Goal: Information Seeking & Learning: Learn about a topic

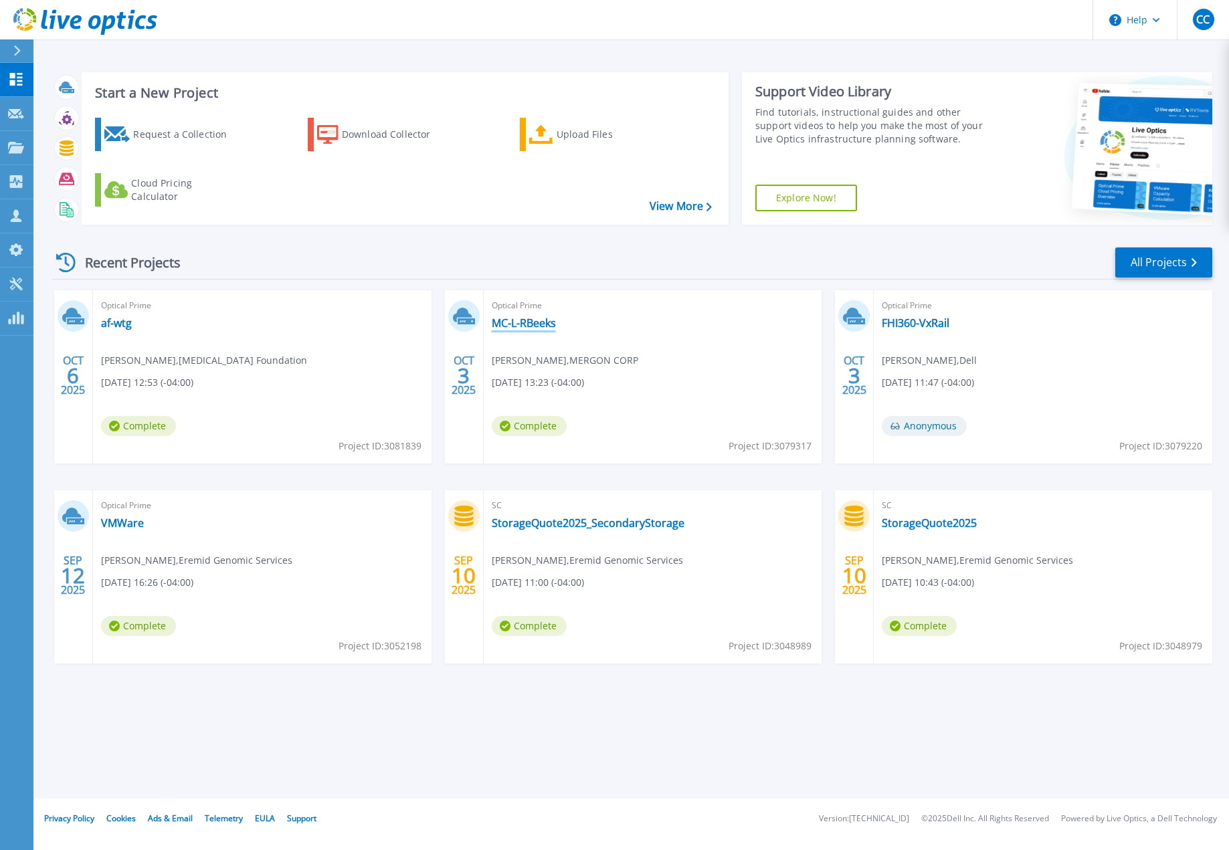
click at [544, 326] on link "MC-L-RBeeks" at bounding box center [524, 322] width 64 height 13
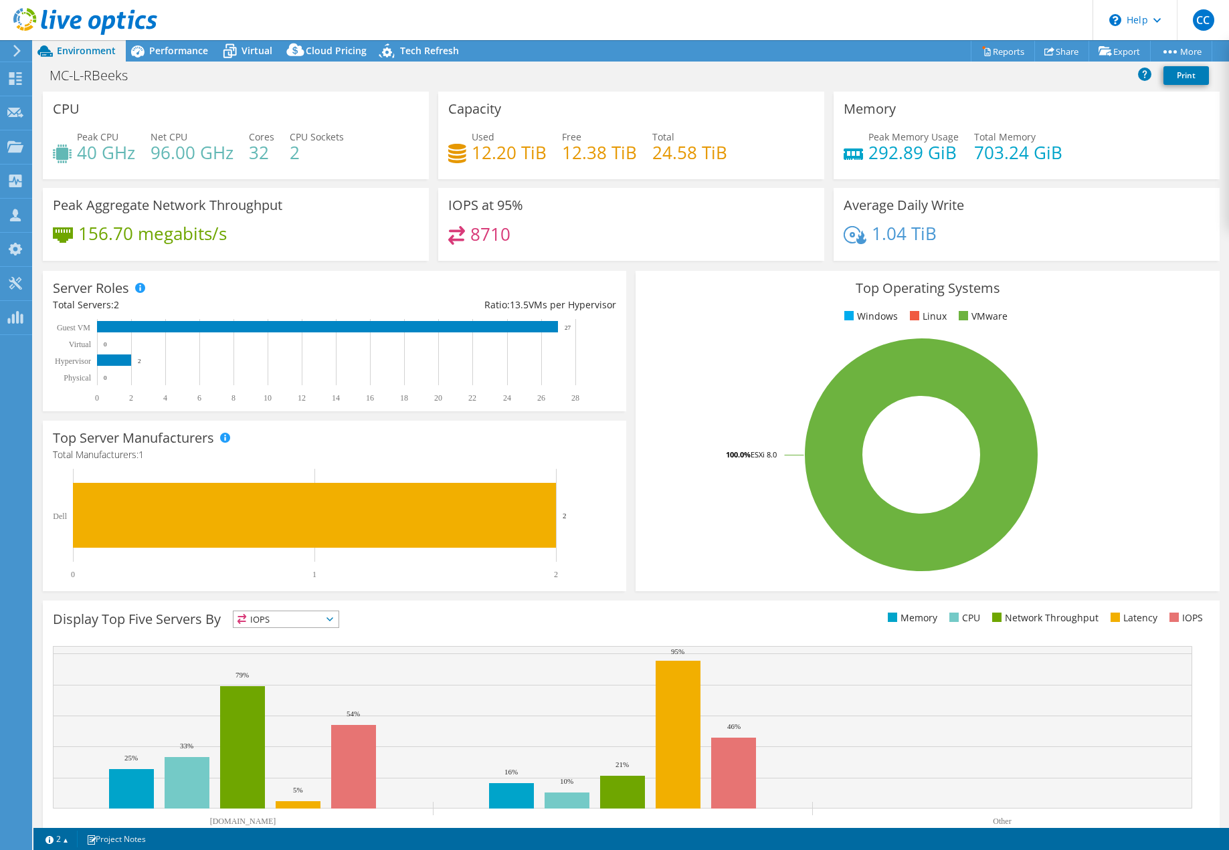
select select "USD"
click at [179, 48] on span "Performance" at bounding box center [178, 50] width 59 height 13
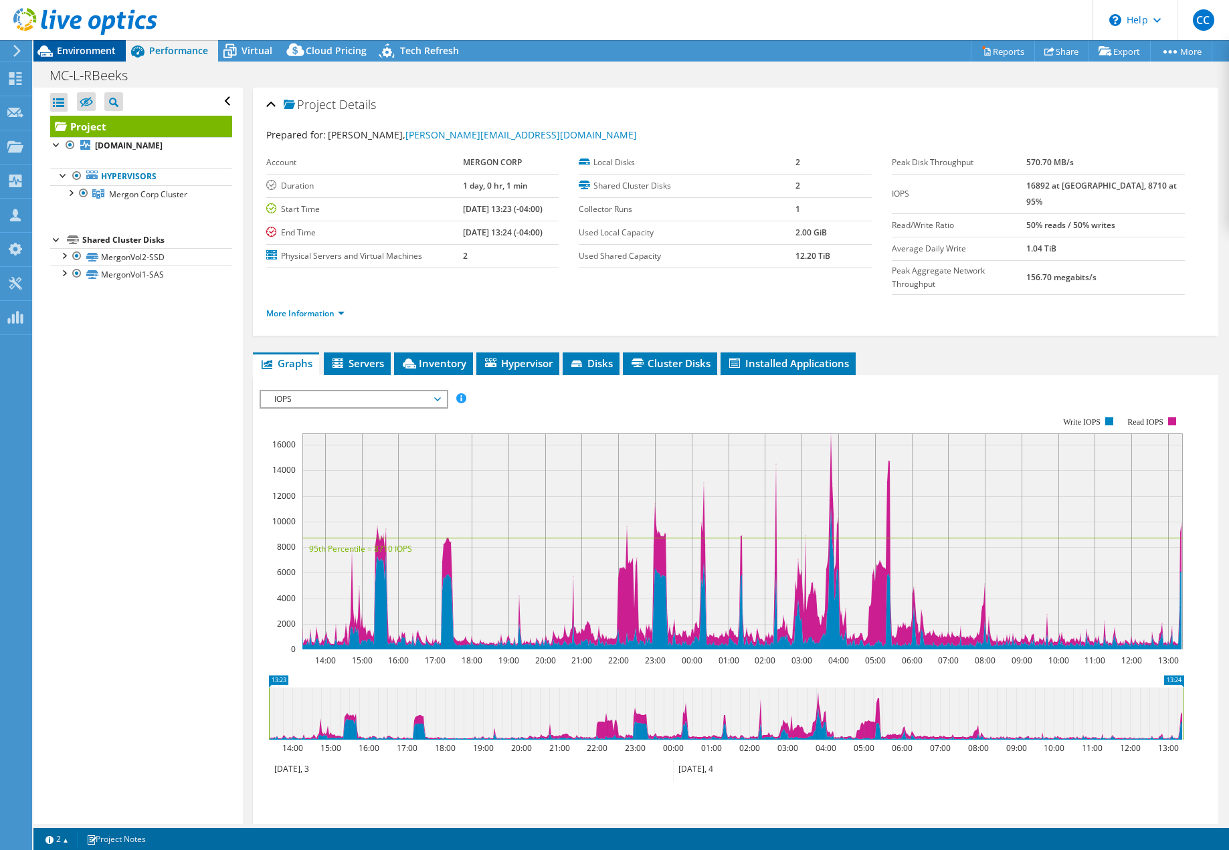
click at [81, 53] on span "Environment" at bounding box center [86, 50] width 59 height 13
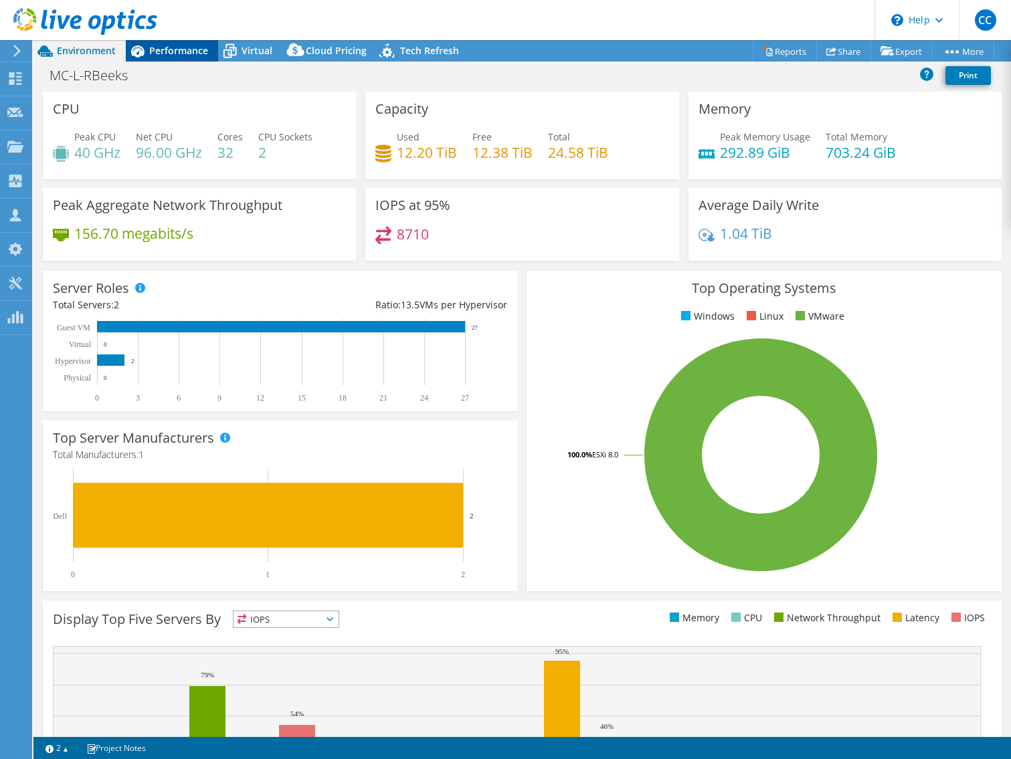
click at [171, 54] on span "Performance" at bounding box center [178, 50] width 59 height 13
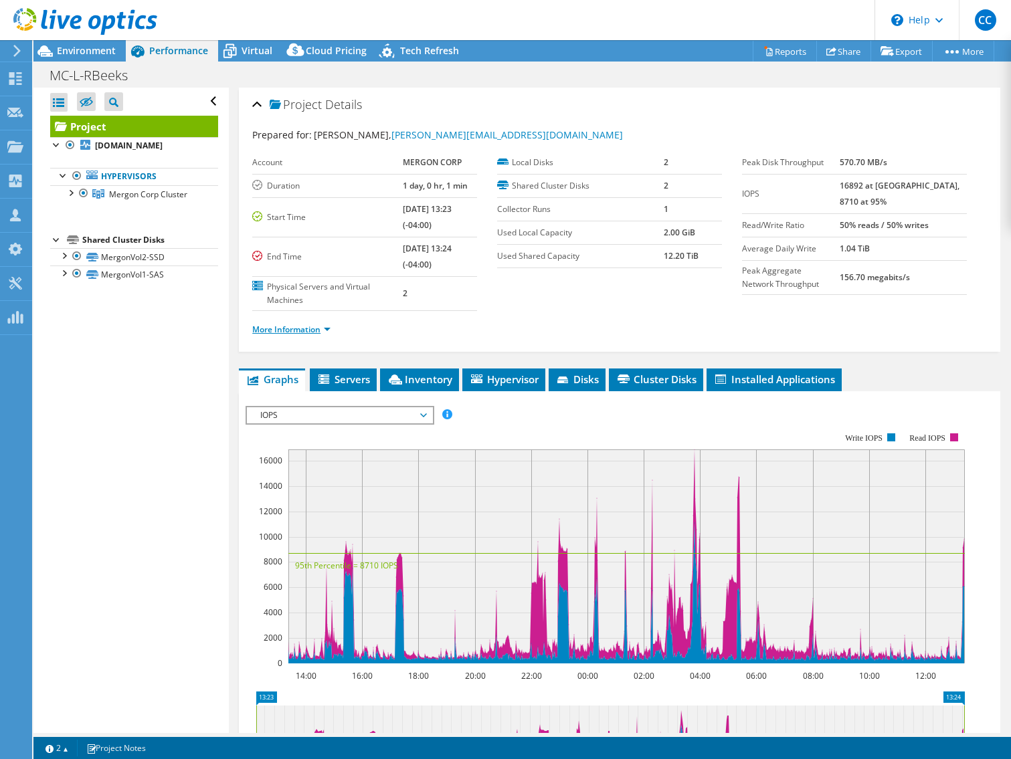
click at [282, 327] on link "More Information" at bounding box center [291, 329] width 78 height 11
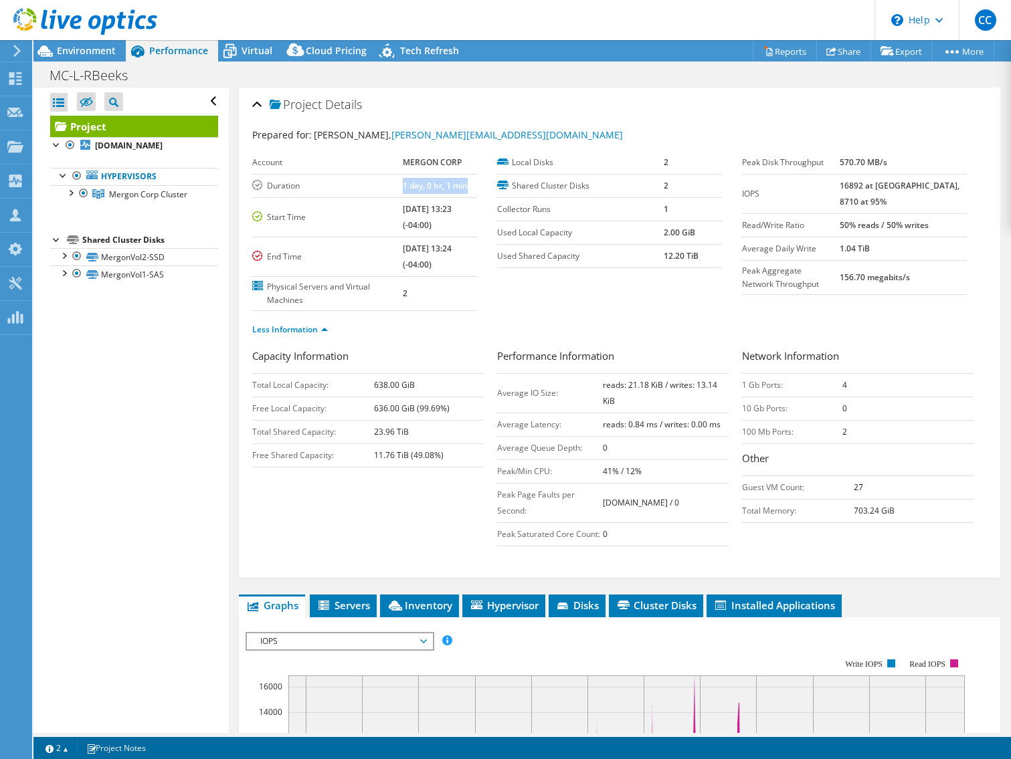
drag, startPoint x: 379, startPoint y: 181, endPoint x: 448, endPoint y: 188, distance: 69.3
click at [452, 189] on tr "Duration 1 day, 0 hr, 1 min" at bounding box center [364, 185] width 225 height 23
click at [250, 98] on div "Project Details Prepared for: Robert Beeks, robert.beeks@mergon.com Account MER…" at bounding box center [619, 333] width 761 height 490
click at [253, 102] on div "Project Details" at bounding box center [619, 105] width 735 height 29
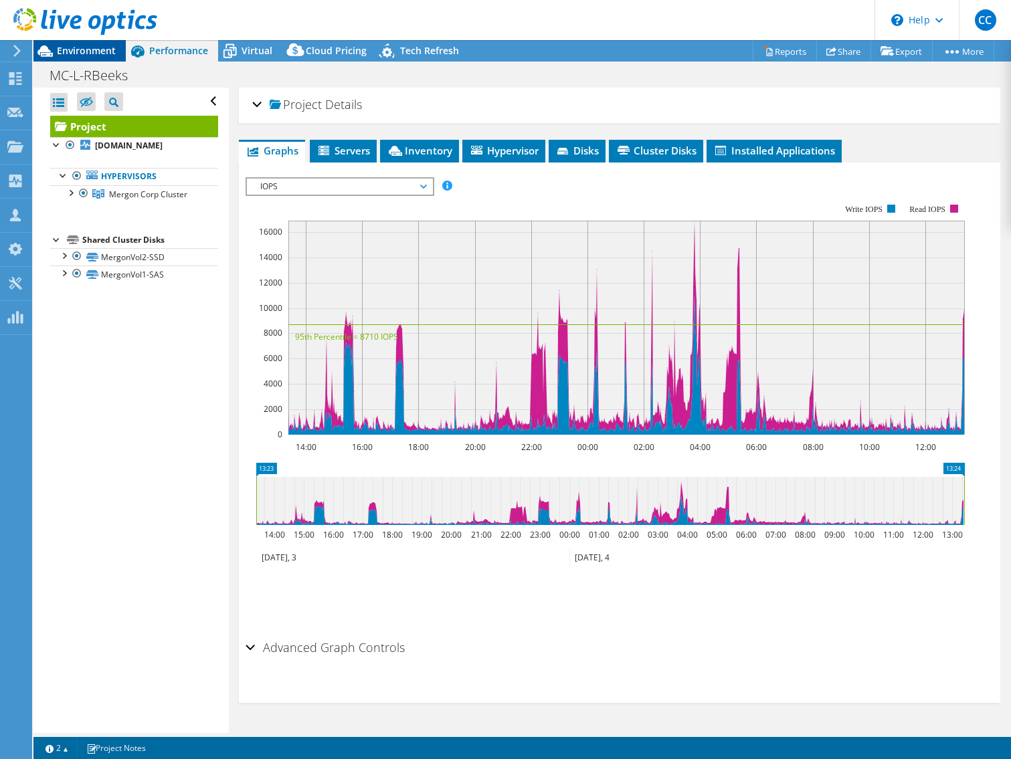
click at [108, 52] on span "Environment" at bounding box center [86, 50] width 59 height 13
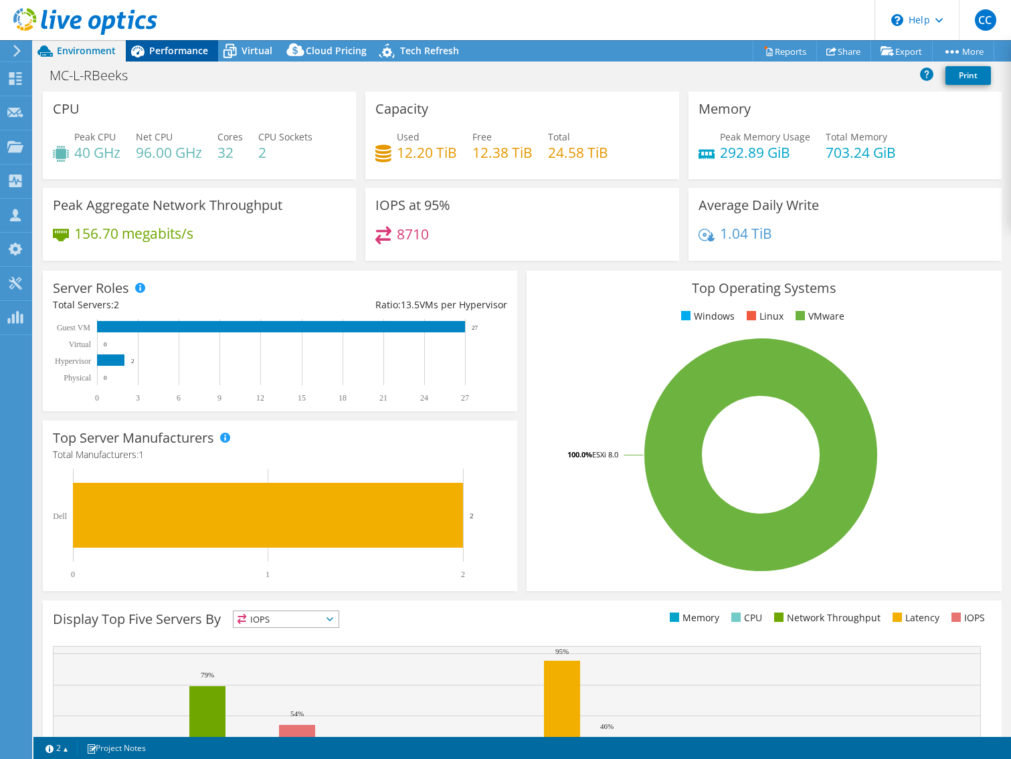
click at [163, 45] on span "Performance" at bounding box center [178, 50] width 59 height 13
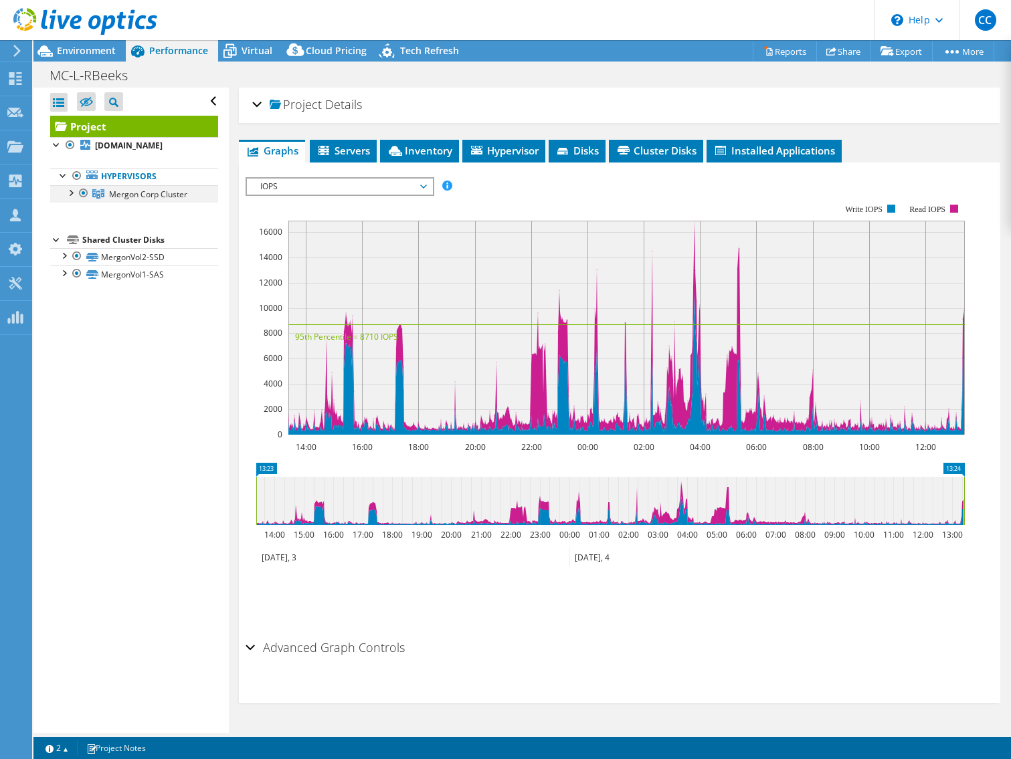
click at [72, 199] on div at bounding box center [70, 191] width 13 height 13
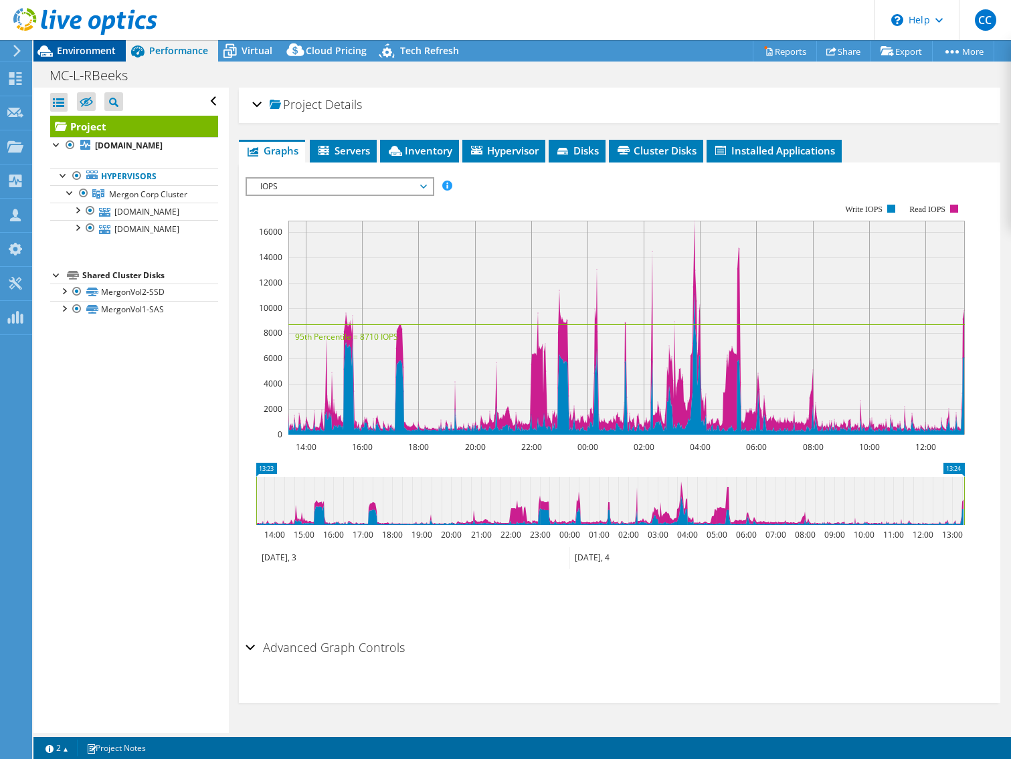
click at [64, 52] on span "Environment" at bounding box center [86, 50] width 59 height 13
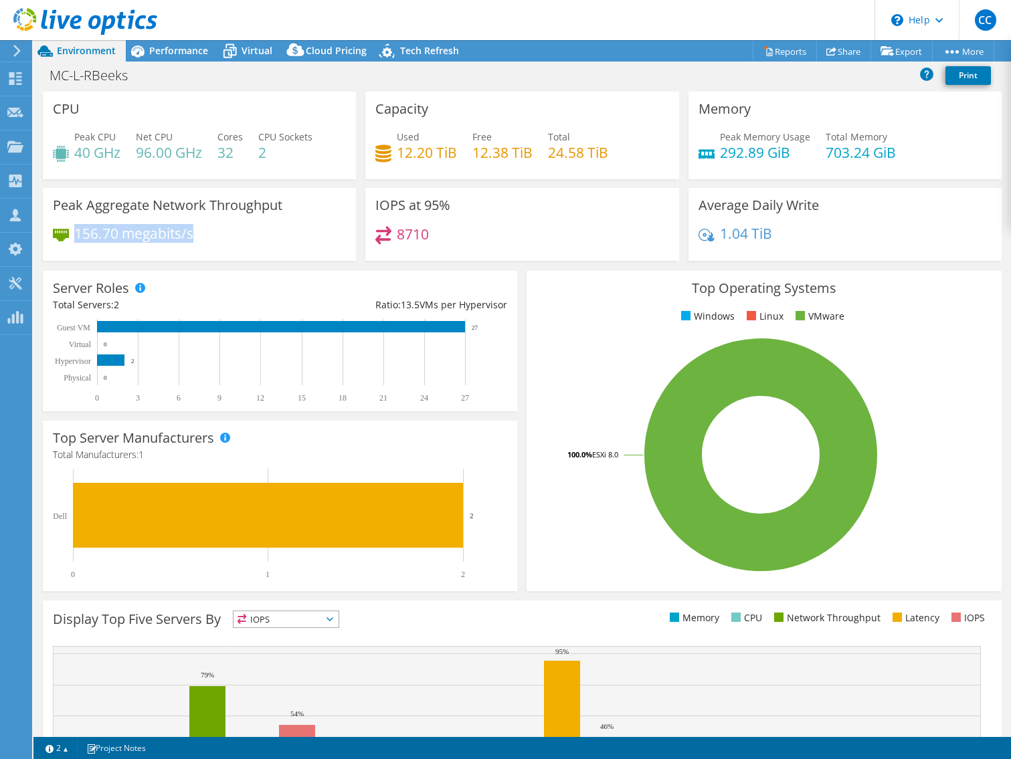
drag, startPoint x: 77, startPoint y: 229, endPoint x: 199, endPoint y: 230, distance: 122.5
click at [199, 230] on div "156.70 megabits/s" at bounding box center [199, 240] width 293 height 28
drag, startPoint x: 199, startPoint y: 230, endPoint x: 158, endPoint y: 234, distance: 41.7
click at [159, 234] on h4 "156.70 megabits/s" at bounding box center [133, 233] width 119 height 15
click at [166, 56] on span "Performance" at bounding box center [178, 50] width 59 height 13
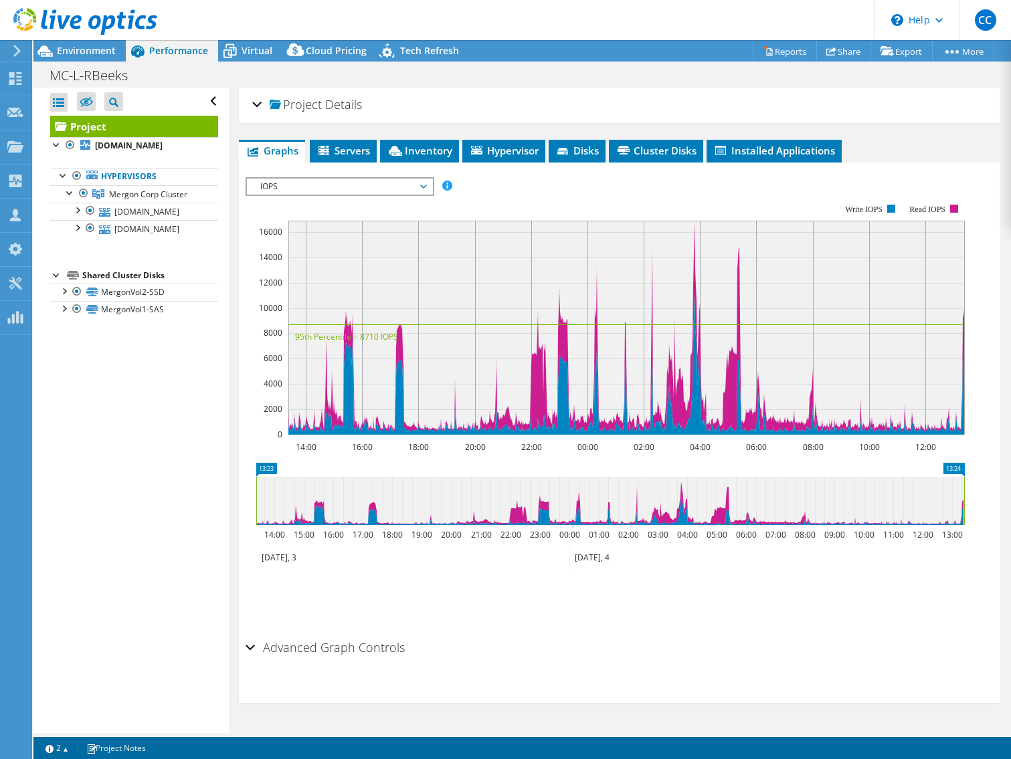
click at [252, 102] on div "Project Details Prepared for: Robert Beeks, robert.beeks@mergon.com Account MER…" at bounding box center [619, 105] width 761 height 35
click at [254, 102] on div "Project Details" at bounding box center [619, 105] width 735 height 29
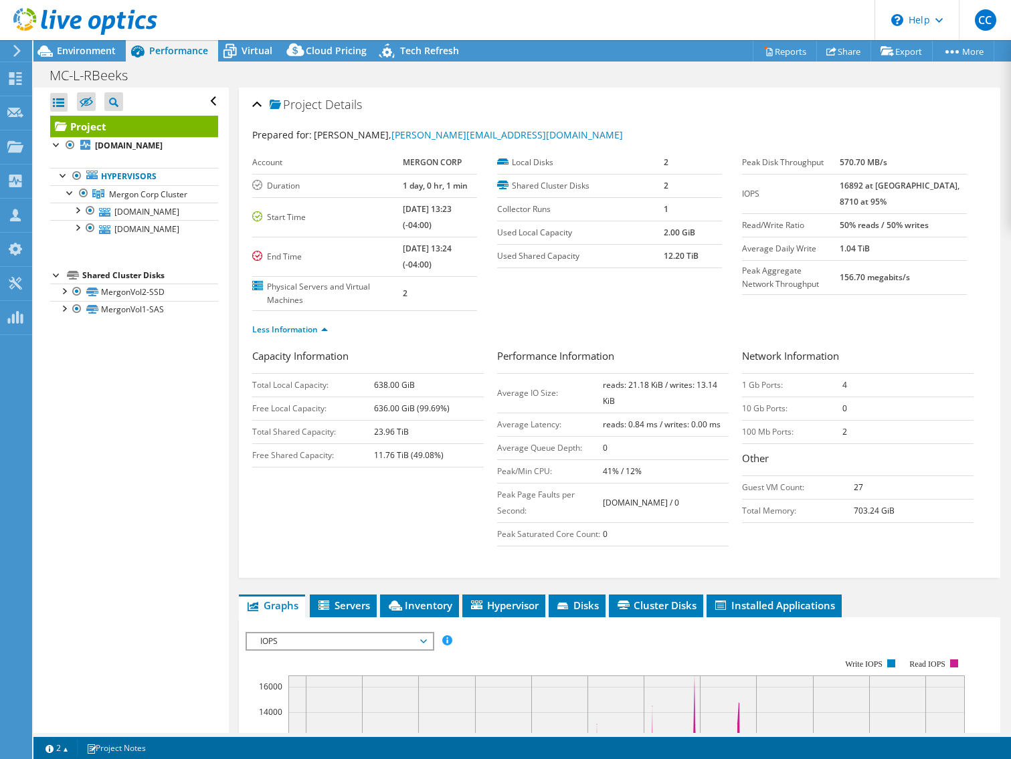
drag, startPoint x: 388, startPoint y: 207, endPoint x: 456, endPoint y: 221, distance: 69.0
click at [456, 221] on td "[DATE] 13:23 (-04:00)" at bounding box center [440, 216] width 74 height 39
drag, startPoint x: 456, startPoint y: 221, endPoint x: 412, endPoint y: 215, distance: 44.6
click at [407, 210] on b "[DATE] 13:23 (-04:00)" at bounding box center [427, 216] width 49 height 27
drag, startPoint x: 390, startPoint y: 245, endPoint x: 446, endPoint y: 262, distance: 58.8
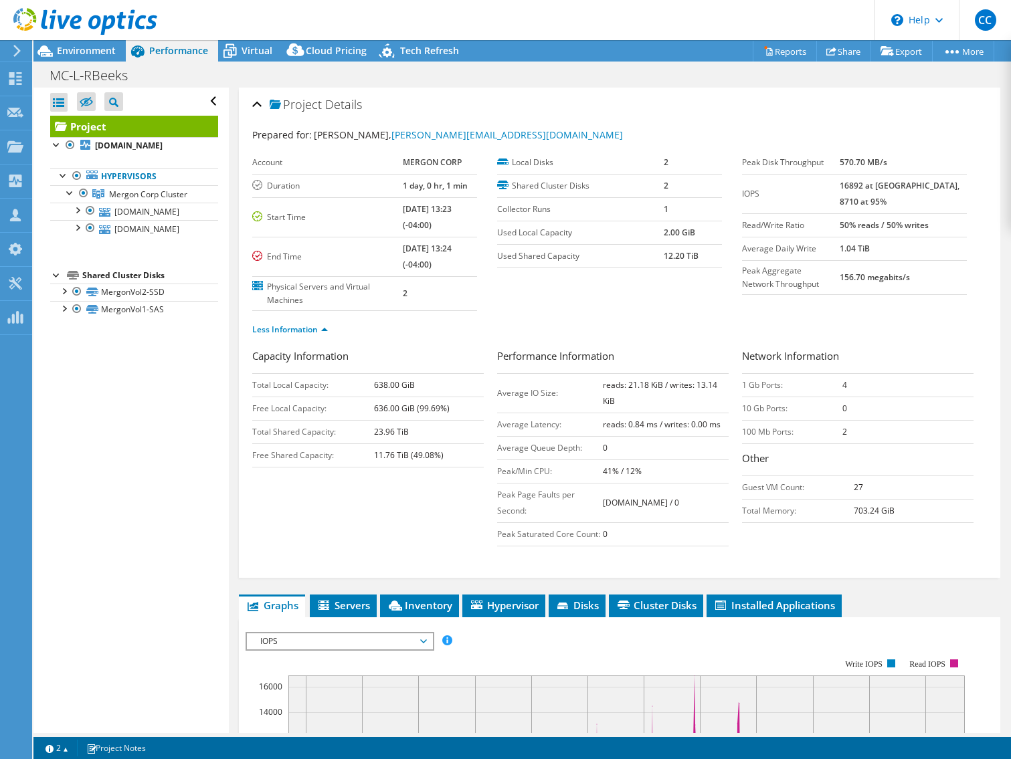
click at [446, 262] on td "10/04/2025, 13:24 (-04:00)" at bounding box center [440, 256] width 74 height 39
click at [442, 261] on td "10/04/2025, 13:24 (-04:00)" at bounding box center [440, 256] width 74 height 39
click at [121, 395] on div "Open All Close All Hide Excluded Nodes Project Tree Filter" at bounding box center [130, 411] width 195 height 646
click at [86, 51] on span "Environment" at bounding box center [86, 50] width 59 height 13
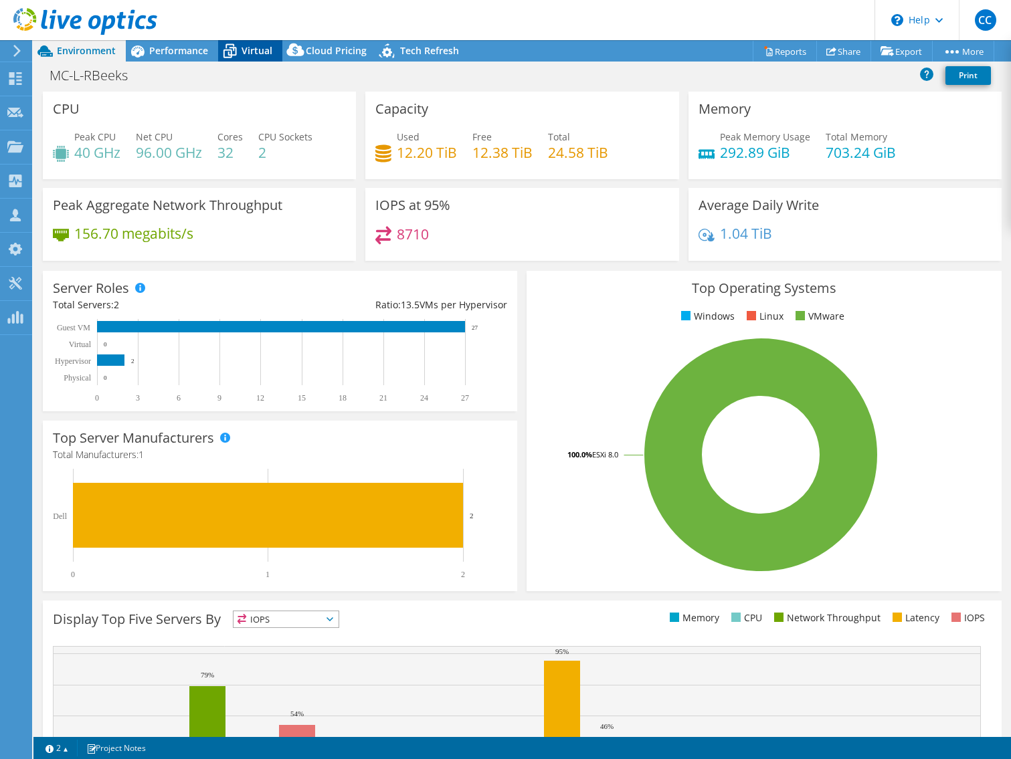
click at [252, 51] on span "Virtual" at bounding box center [257, 50] width 31 height 13
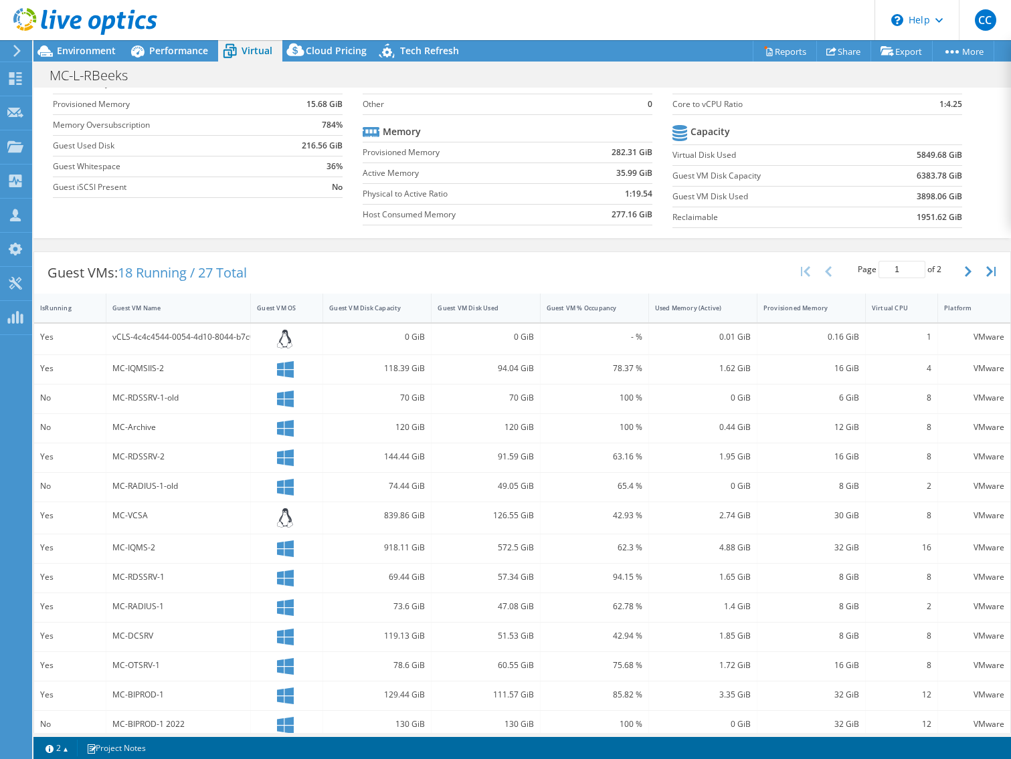
scroll to position [142, 0]
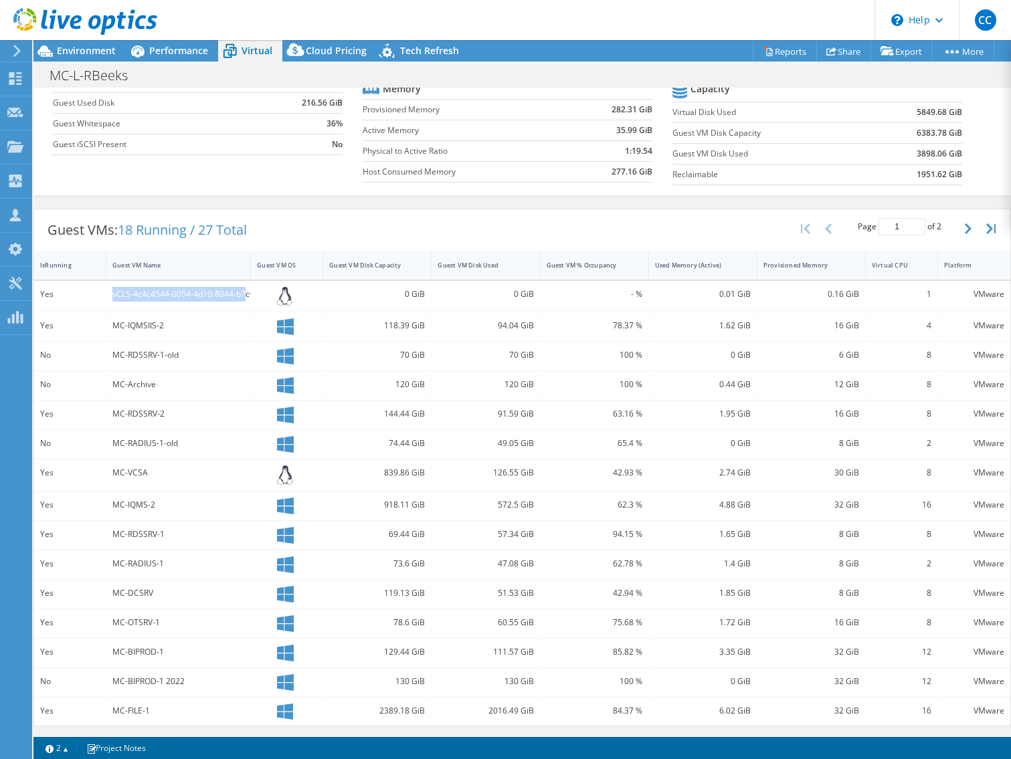
drag, startPoint x: 112, startPoint y: 292, endPoint x: 240, endPoint y: 298, distance: 127.9
click at [240, 298] on div "vCLS-4c4c4544-0054-4d10-8044-b7c04f4e5733" at bounding box center [178, 294] width 132 height 15
drag, startPoint x: 240, startPoint y: 298, endPoint x: 178, endPoint y: 295, distance: 62.3
click at [177, 296] on div "vCLS-4c4c4544-0054-4d10-8044-b7c04f4e5733" at bounding box center [178, 294] width 132 height 15
click at [116, 288] on div "vCLS-4c4c4544-0054-4d10-8044-b7c04f4e5733" at bounding box center [178, 294] width 132 height 15
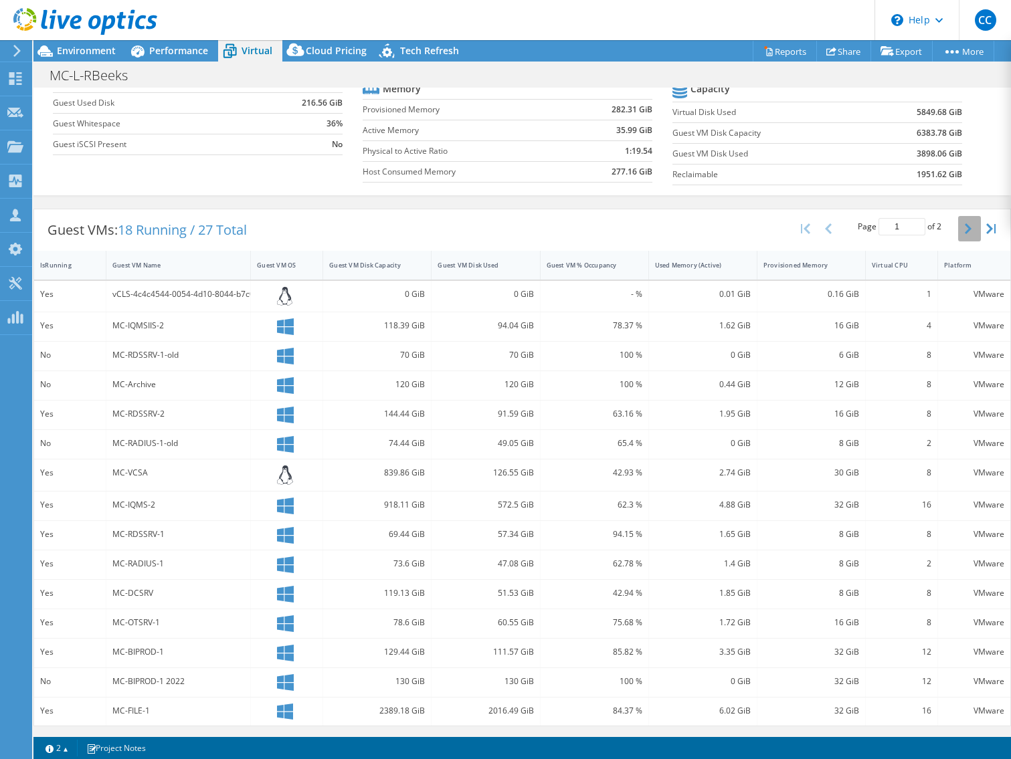
click at [965, 230] on icon "button" at bounding box center [968, 228] width 7 height 11
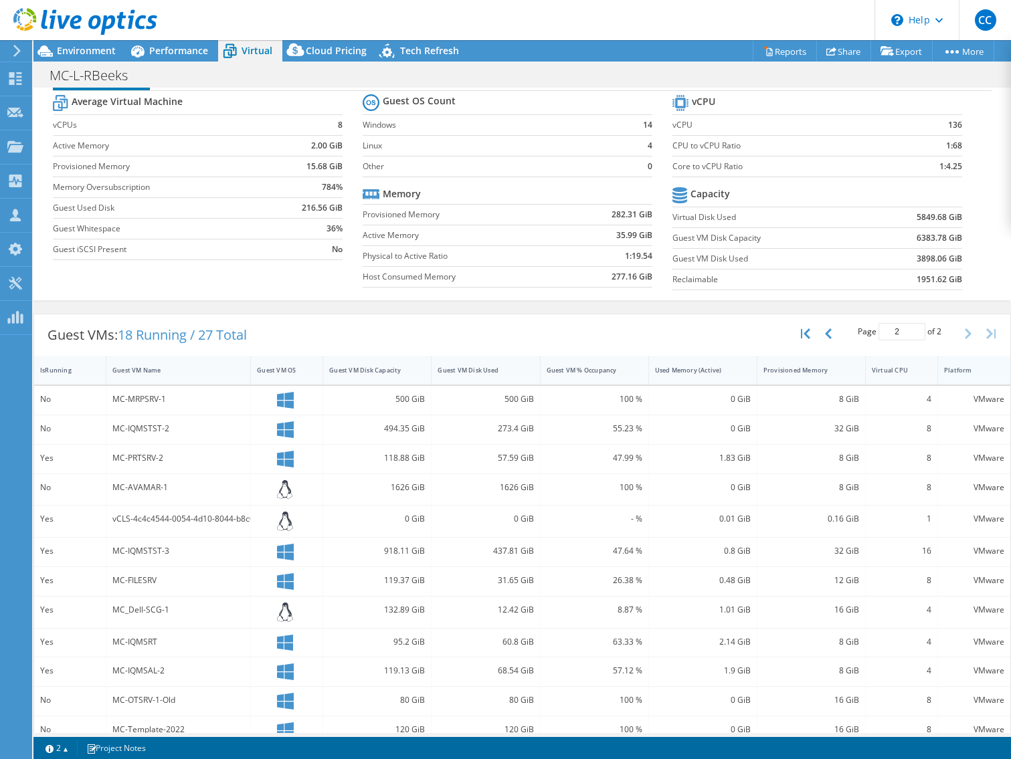
scroll to position [56, 0]
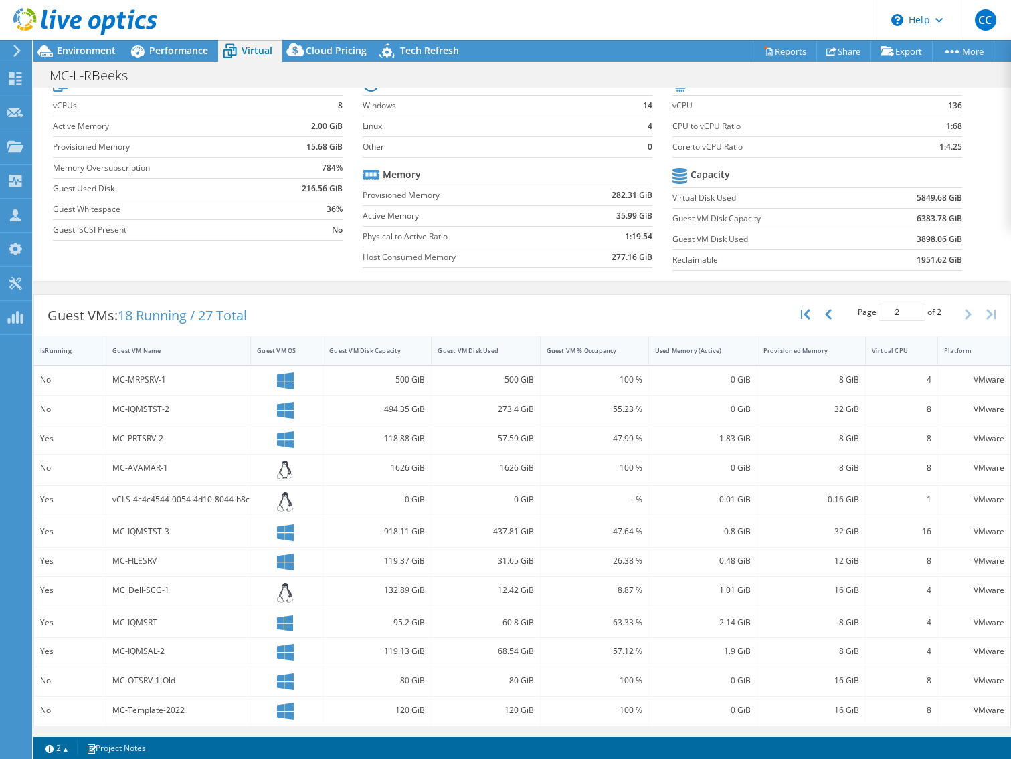
click at [64, 349] on div "IsRunning" at bounding box center [61, 351] width 43 height 9
type input "1"
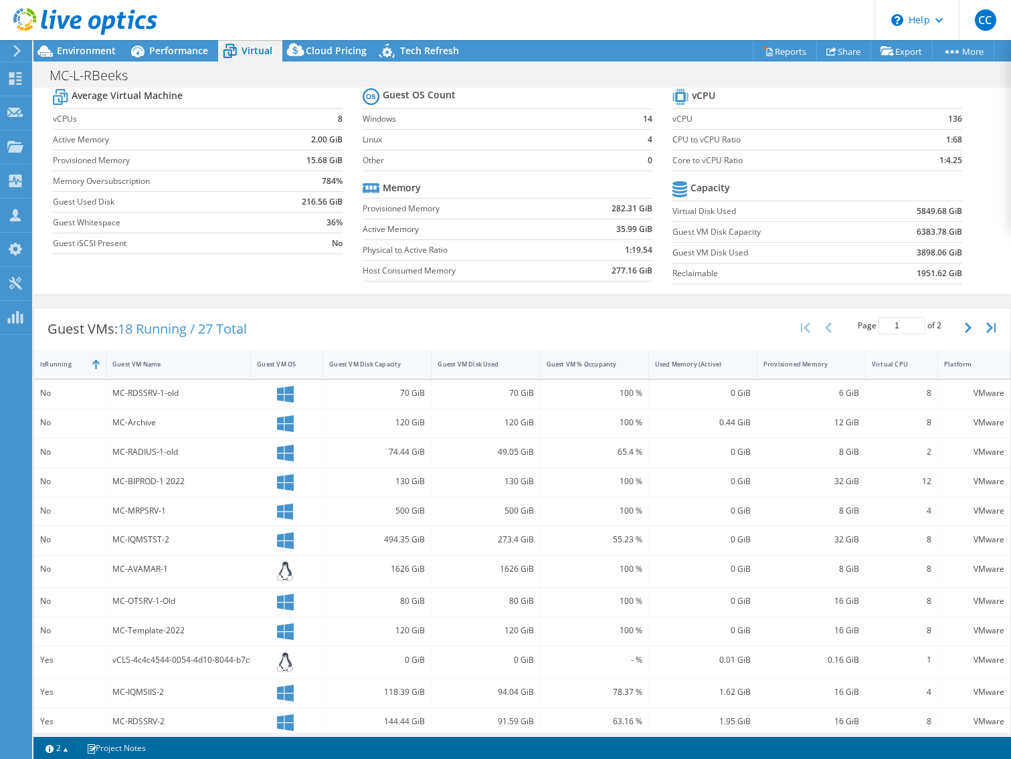
scroll to position [145, 0]
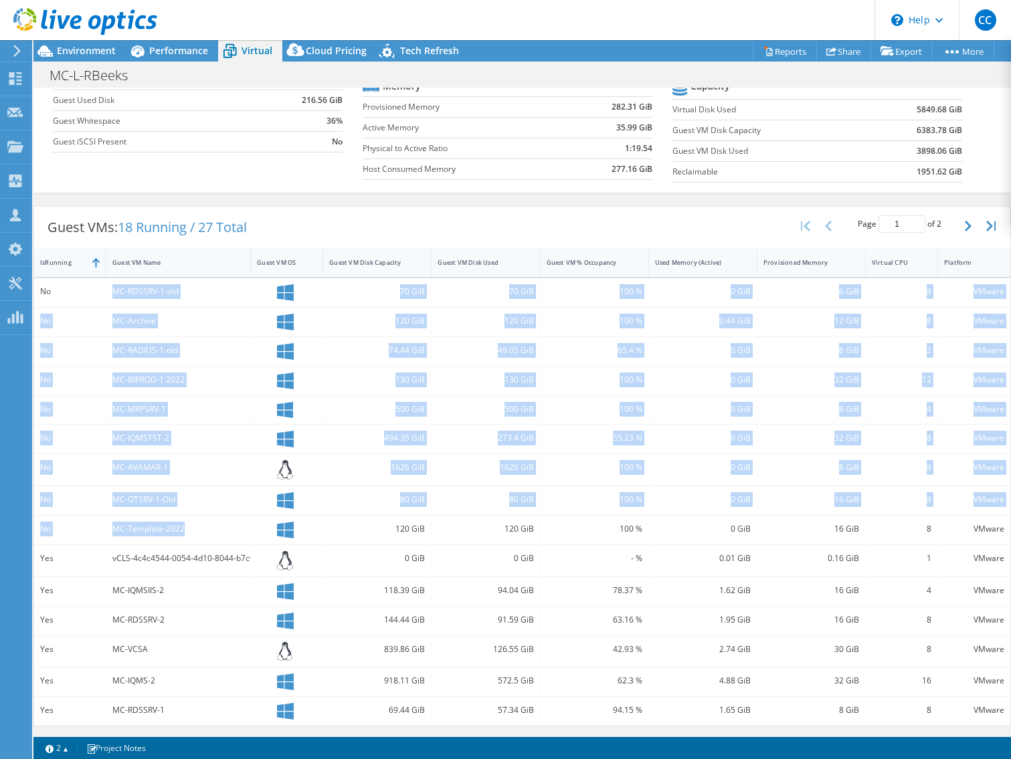
drag, startPoint x: 188, startPoint y: 521, endPoint x: 94, endPoint y: 285, distance: 254.3
click at [94, 285] on div "No MC-RDSSRV-1-old 70 GiB 70 GiB 100 % 0 GiB 6 GiB 8 VMware No MC-Archive 120 G…" at bounding box center [522, 502] width 976 height 448
click at [184, 408] on div "MC-MRPSRV-1" at bounding box center [178, 409] width 132 height 15
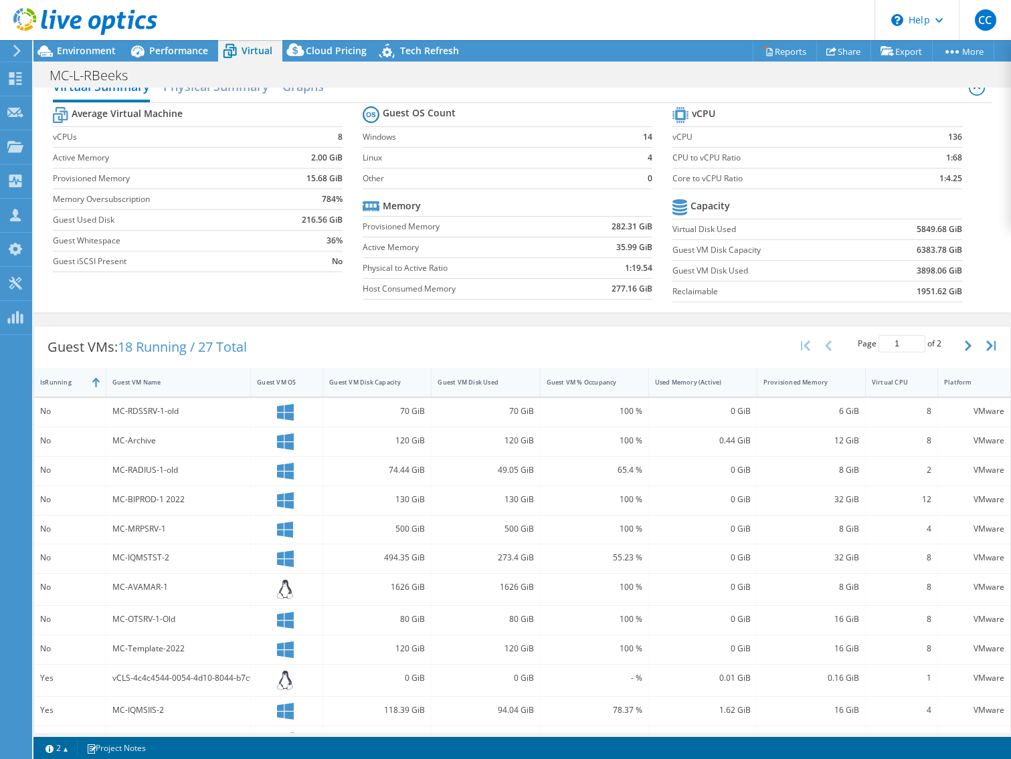
scroll to position [0, 0]
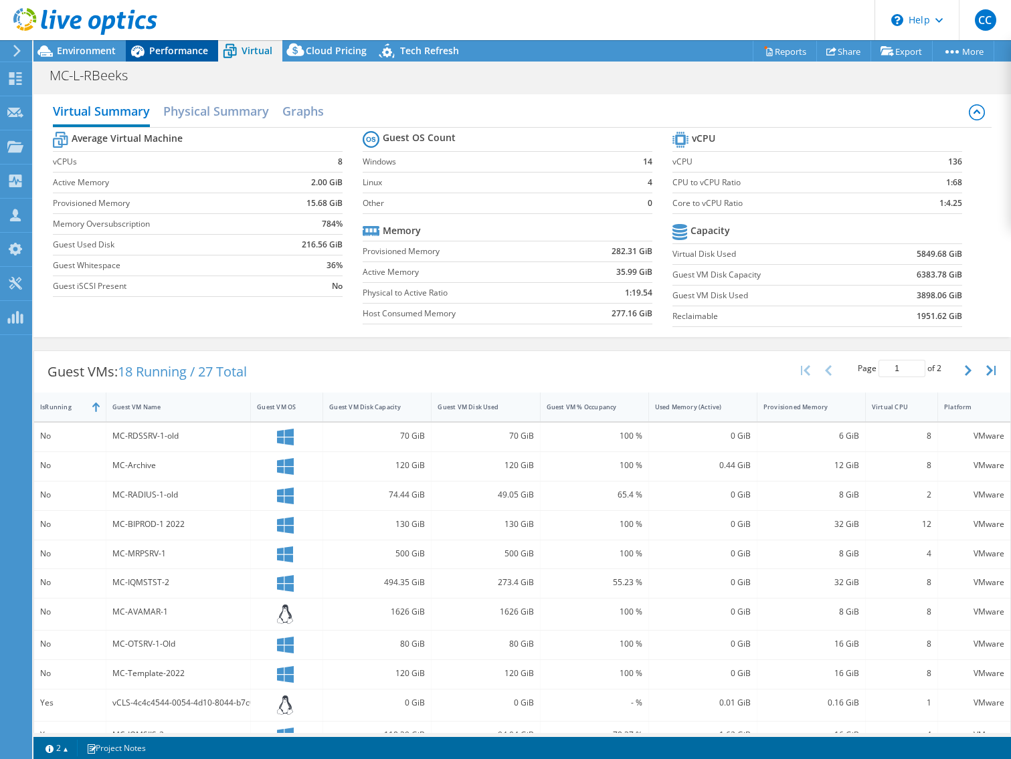
click at [180, 60] on div "Performance" at bounding box center [172, 50] width 92 height 21
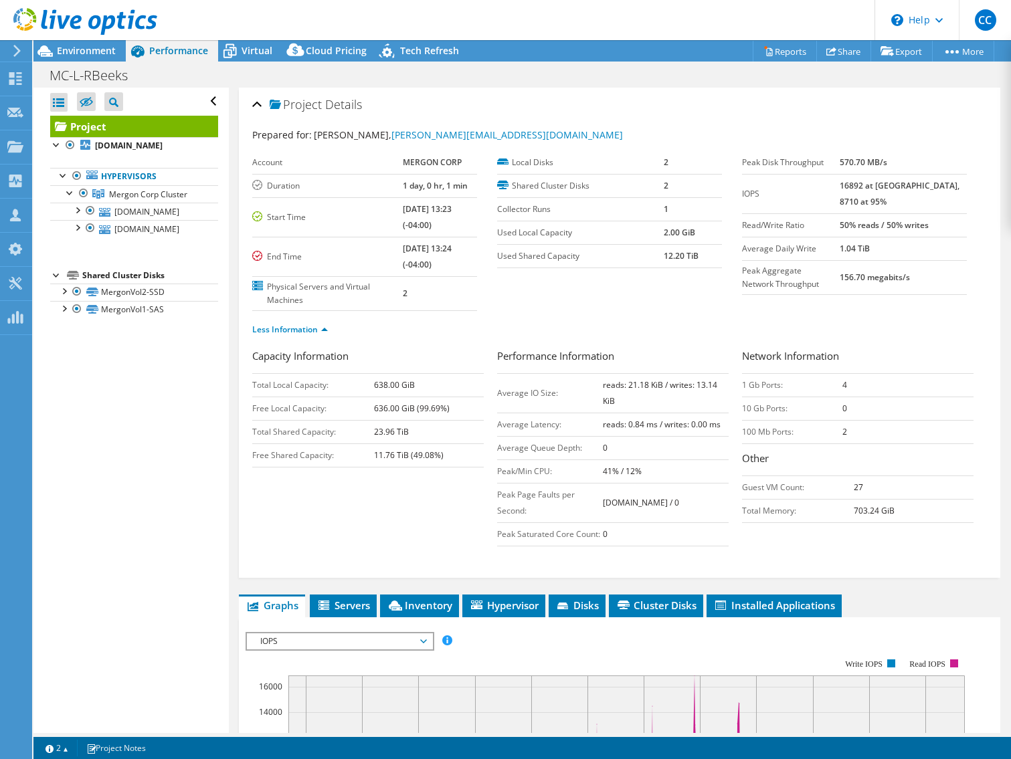
click at [180, 53] on span "Performance" at bounding box center [178, 50] width 59 height 13
click at [145, 220] on link "mc-esxsrv-5.internal.mergon.com" at bounding box center [134, 211] width 168 height 17
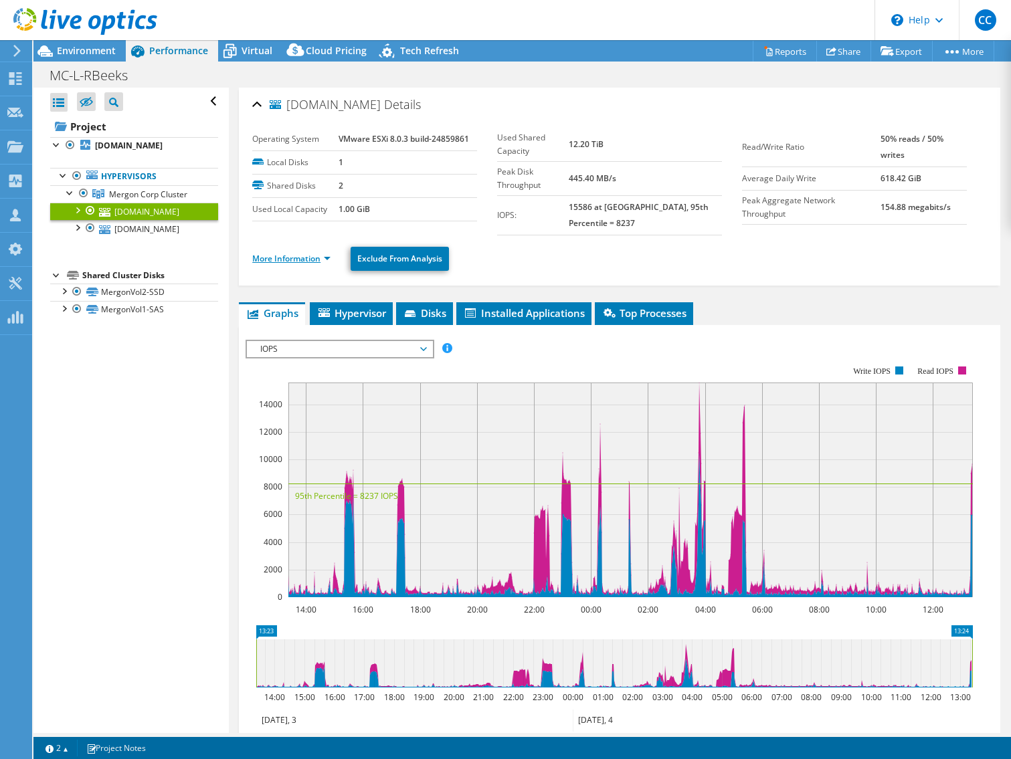
click at [300, 262] on link "More Information" at bounding box center [291, 258] width 78 height 11
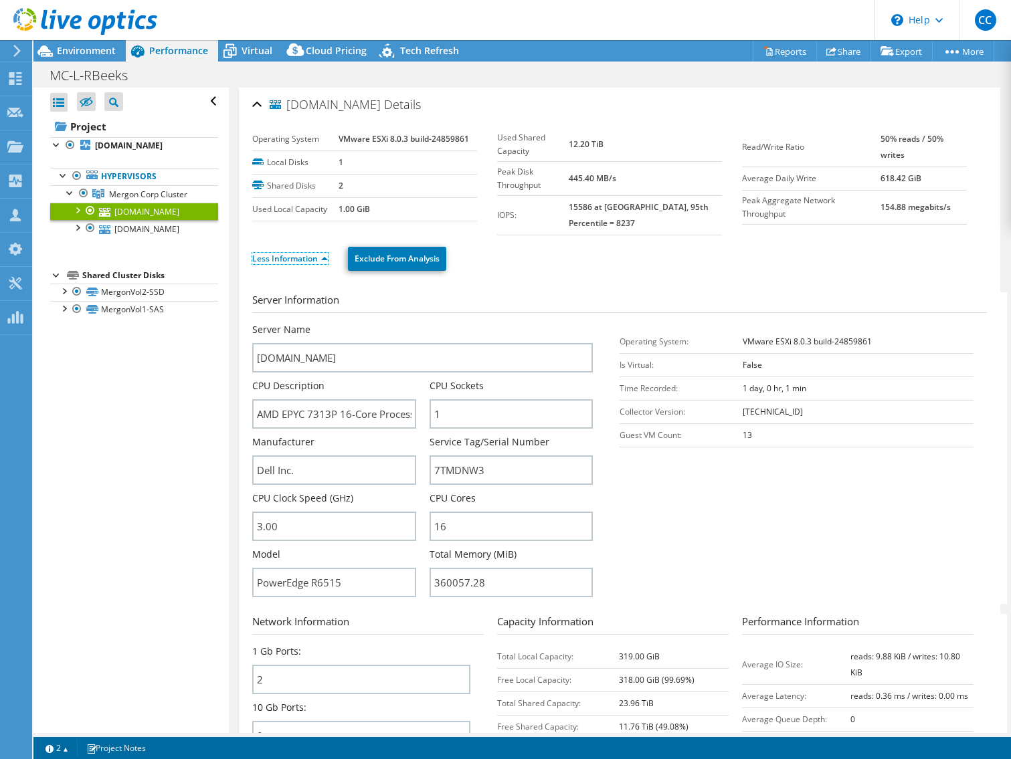
scroll to position [67, 0]
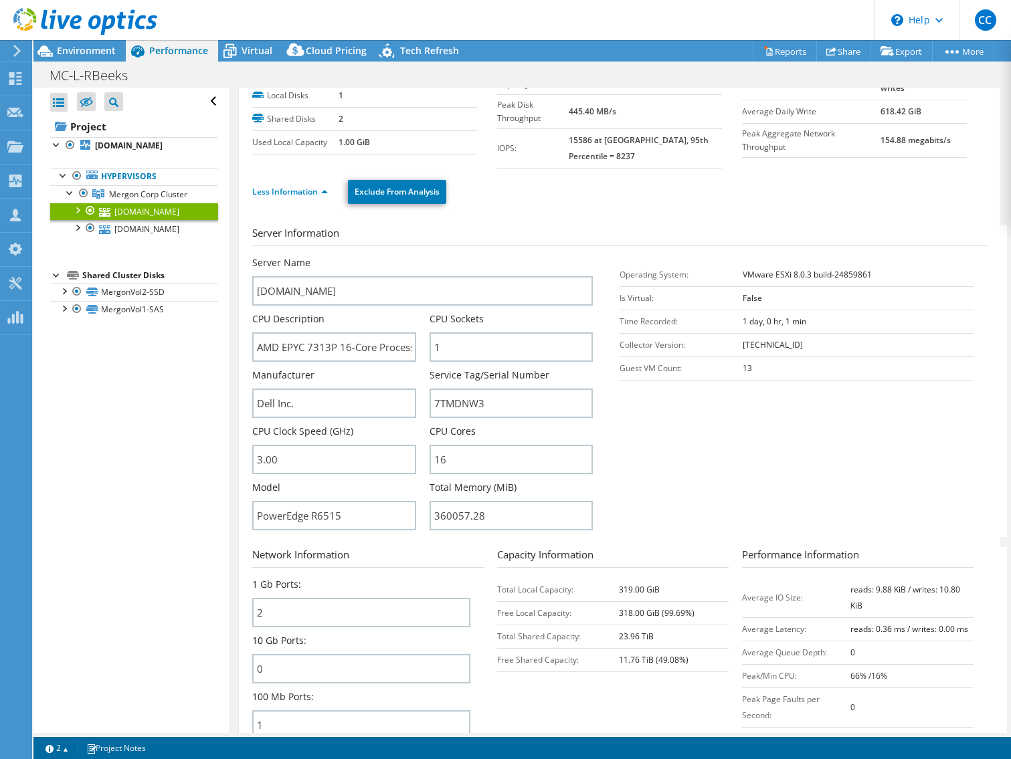
drag, startPoint x: 277, startPoint y: 23, endPoint x: 310, endPoint y: 22, distance: 32.8
click at [277, 23] on header "CC Partner Team Member Chris Campbell ccampbell@winslowtg.com WinslowTG My Prof…" at bounding box center [505, 20] width 1011 height 40
click at [486, 24] on header "CC Partner Team Member Chris Campbell ccampbell@winslowtg.com WinslowTG My Prof…" at bounding box center [505, 20] width 1011 height 40
click at [449, 109] on td "2" at bounding box center [408, 118] width 139 height 23
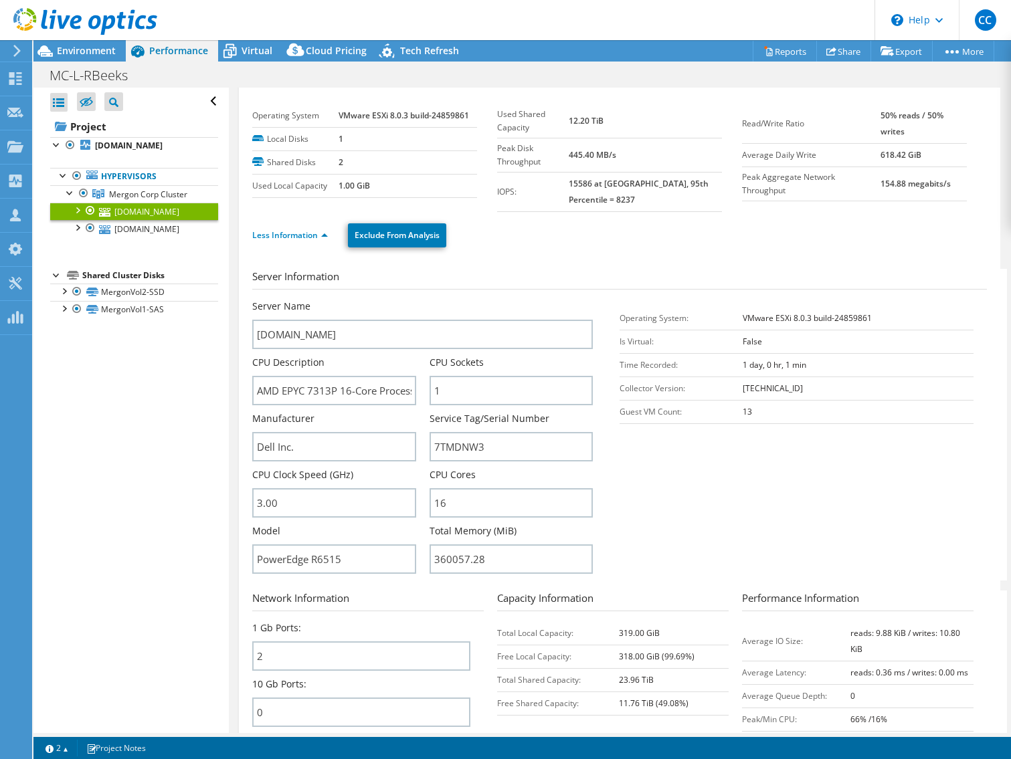
scroll to position [0, 0]
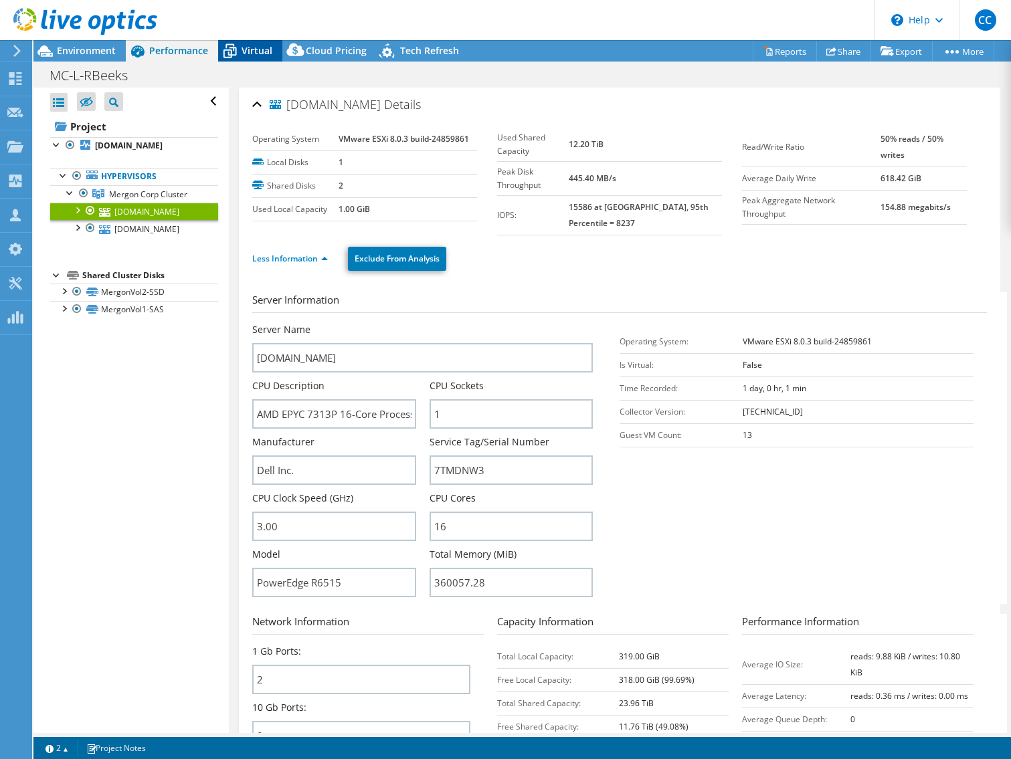
click at [247, 48] on span "Virtual" at bounding box center [257, 50] width 31 height 13
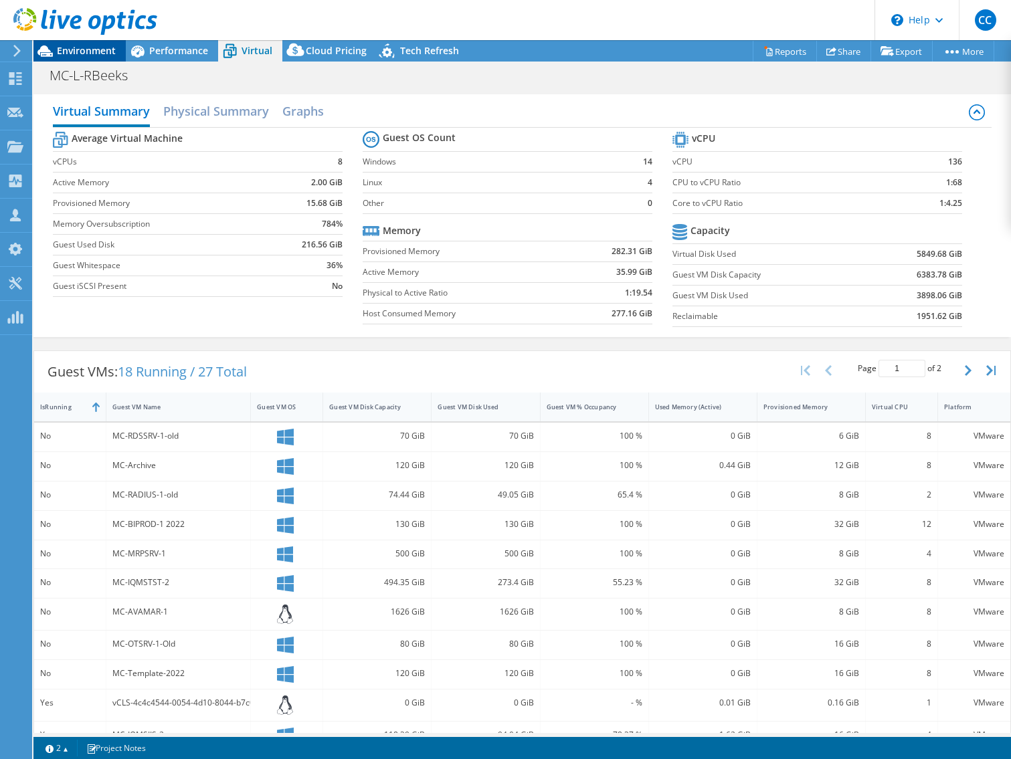
click at [106, 52] on span "Environment" at bounding box center [86, 50] width 59 height 13
